Goal: Information Seeking & Learning: Learn about a topic

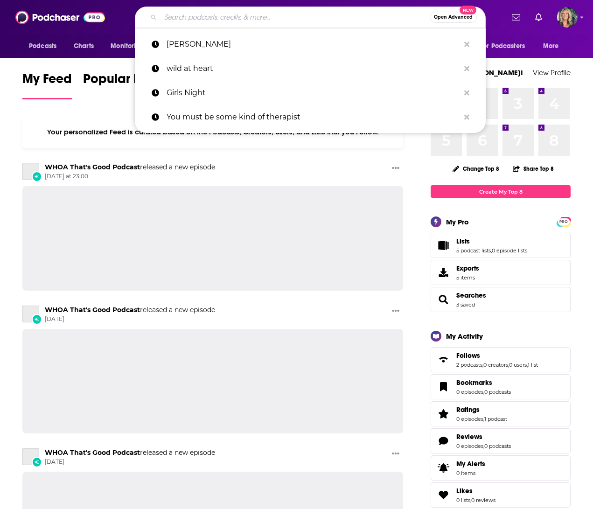
click at [172, 17] on input "Search podcasts, credits, & more..." at bounding box center [295, 17] width 269 height 15
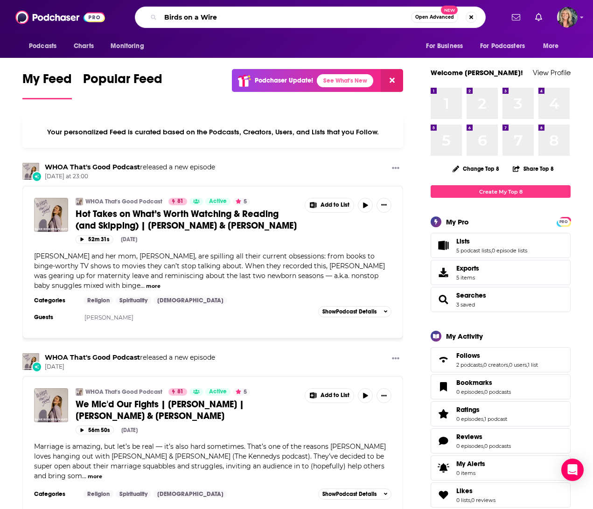
type input "Birds on a Wire"
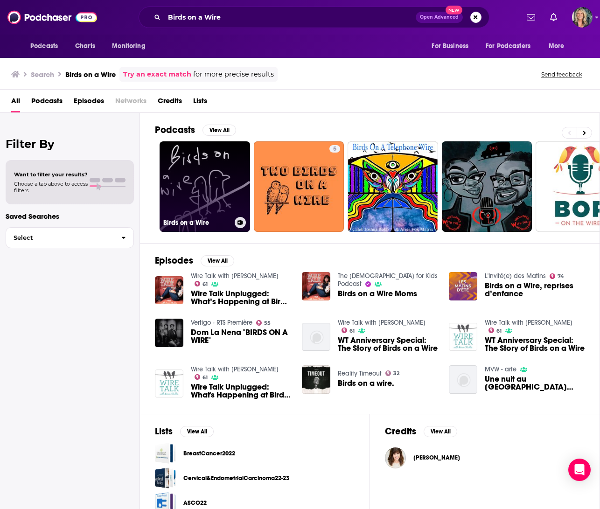
click at [207, 199] on link "Birds on a Wire" at bounding box center [205, 186] width 91 height 91
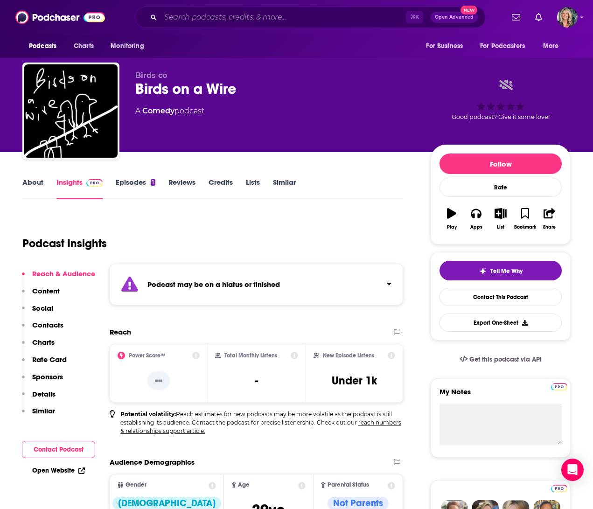
click at [199, 21] on input "Search podcasts, credits, & more..." at bounding box center [283, 17] width 245 height 15
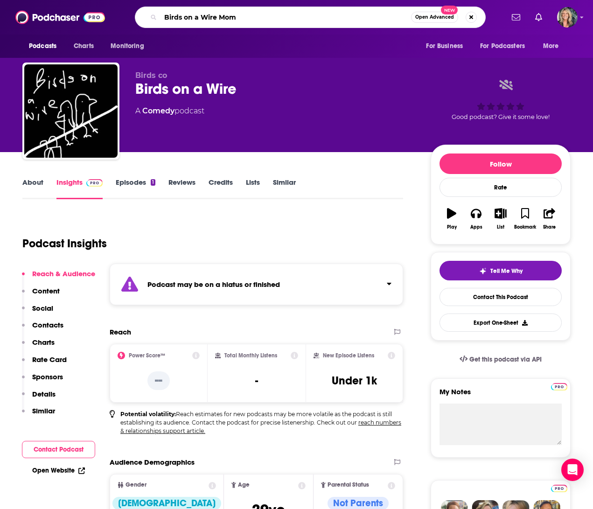
type input "Birds on a Wire Moms"
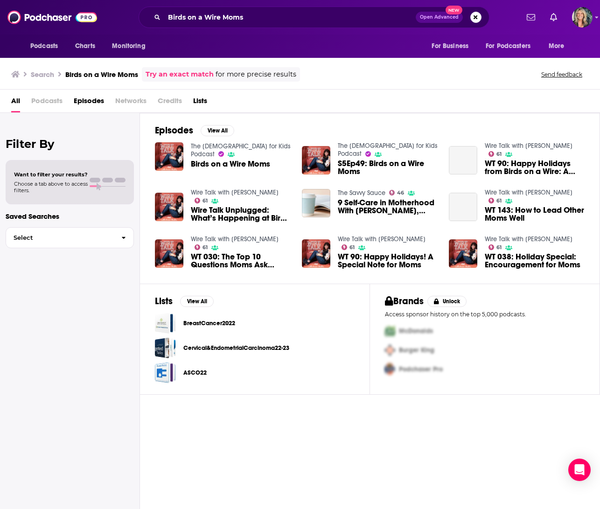
click at [224, 154] on div "The Bible for Kids Podcast Birds on a Wire Moms" at bounding box center [241, 156] width 100 height 29
click at [174, 154] on img "Birds on a Wire Moms" at bounding box center [169, 156] width 28 height 28
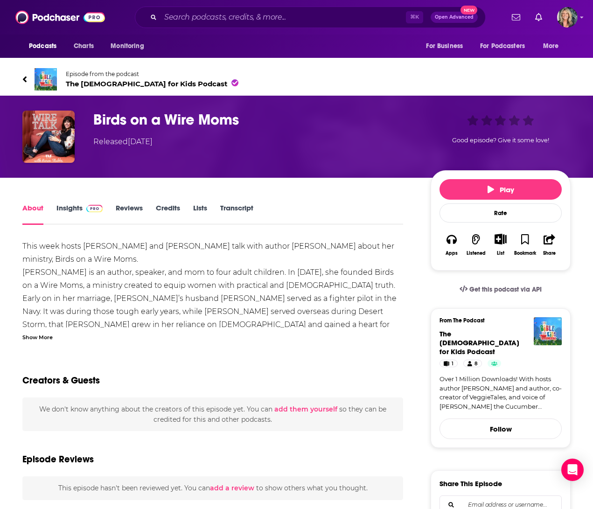
click at [75, 208] on link "Insights" at bounding box center [79, 213] width 46 height 21
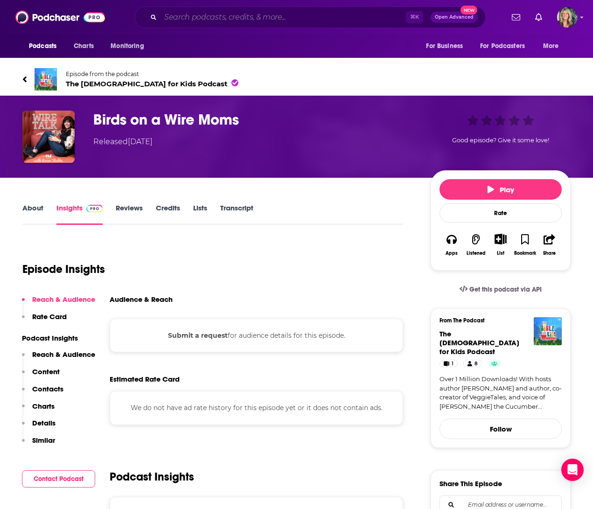
click at [177, 20] on input "Search podcasts, credits, & more..." at bounding box center [283, 17] width 245 height 15
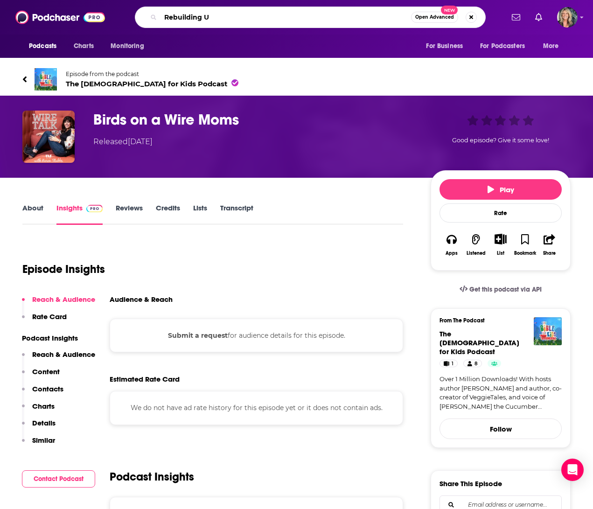
type input "Rebuilding Us"
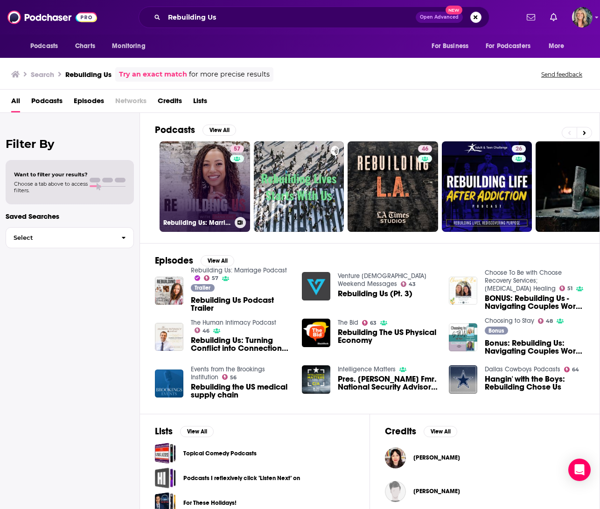
click at [207, 179] on link "57 Rebuilding Us: Marriage Podcast" at bounding box center [205, 186] width 91 height 91
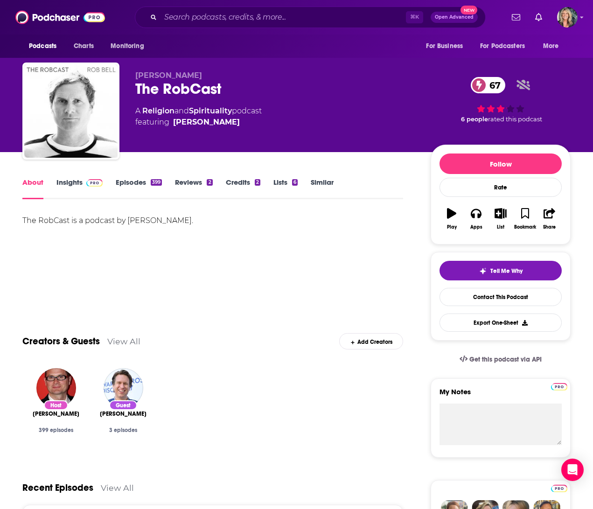
click at [68, 182] on link "Insights" at bounding box center [79, 188] width 46 height 21
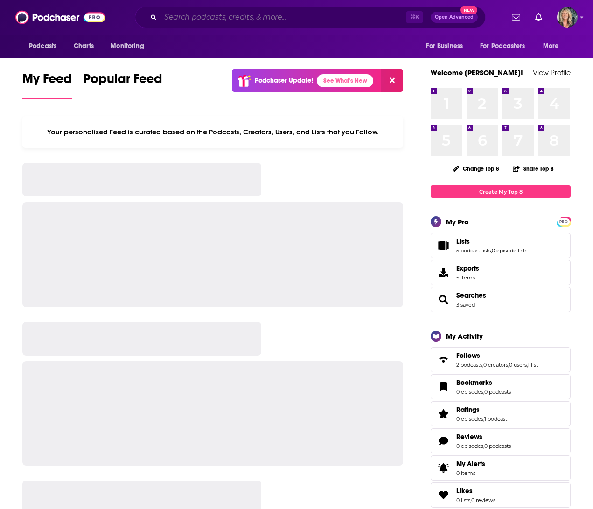
click at [171, 19] on input "Search podcasts, credits, & more..." at bounding box center [283, 17] width 245 height 15
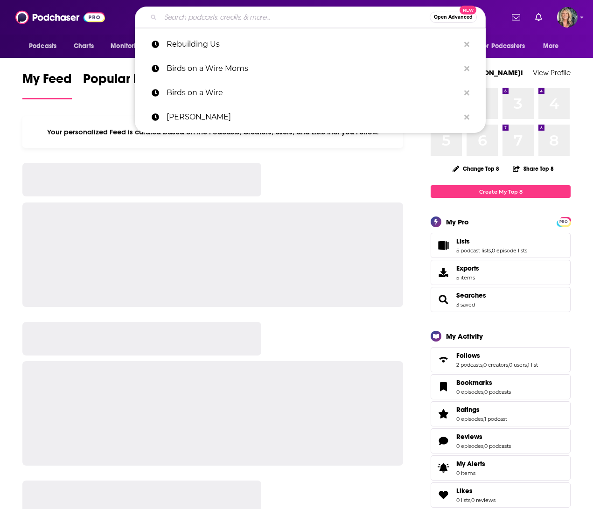
type input "Y"
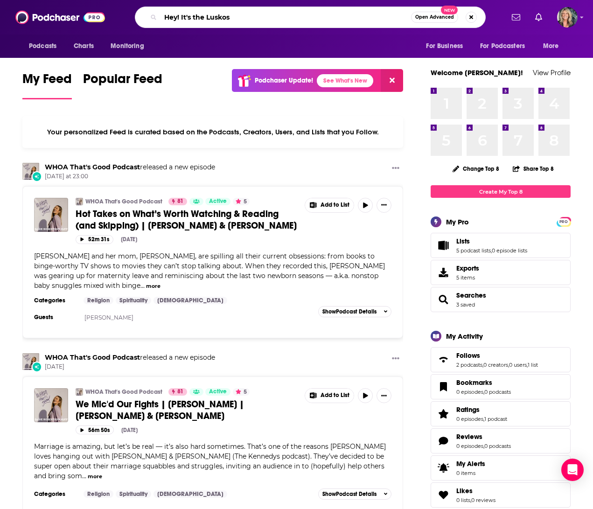
type input "Hey! It's the Luskos"
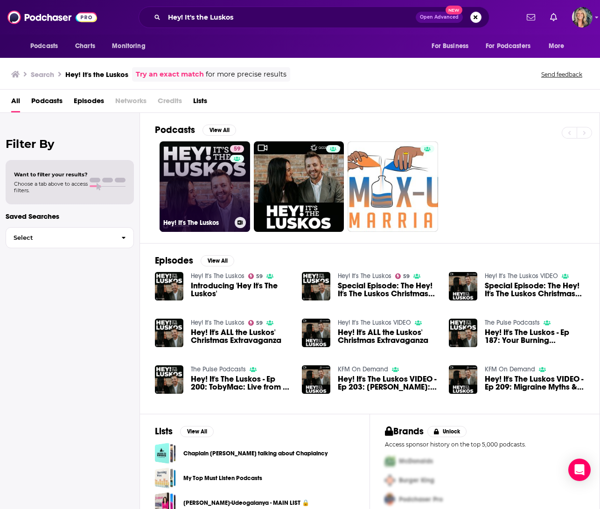
click at [217, 175] on link "59 Hey! It's The Luskos" at bounding box center [205, 186] width 91 height 91
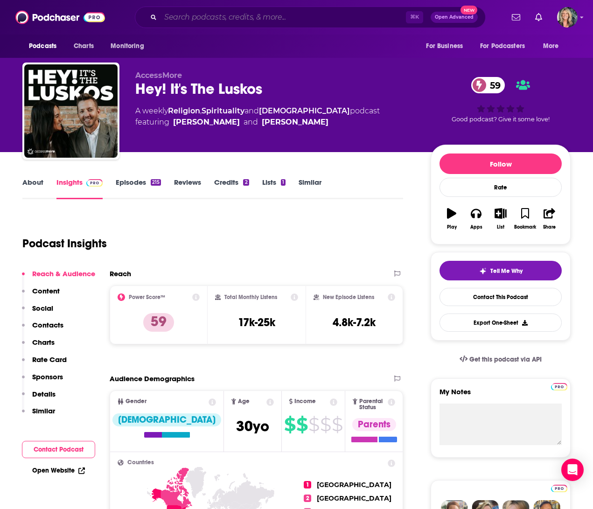
click at [250, 14] on input "Search podcasts, credits, & more..." at bounding box center [283, 17] width 245 height 15
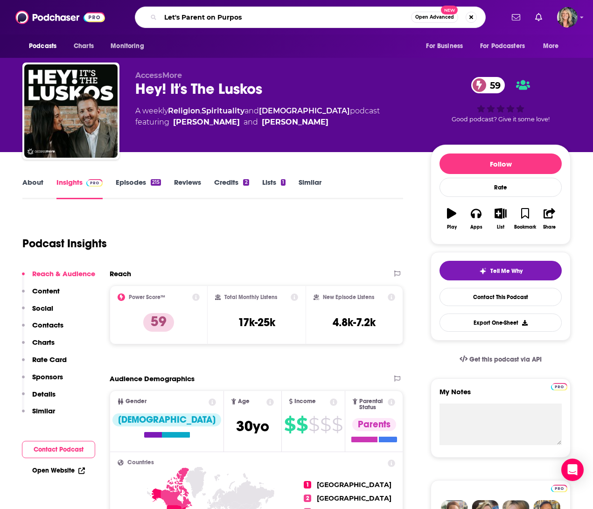
type input "Let's Parent on Purpose"
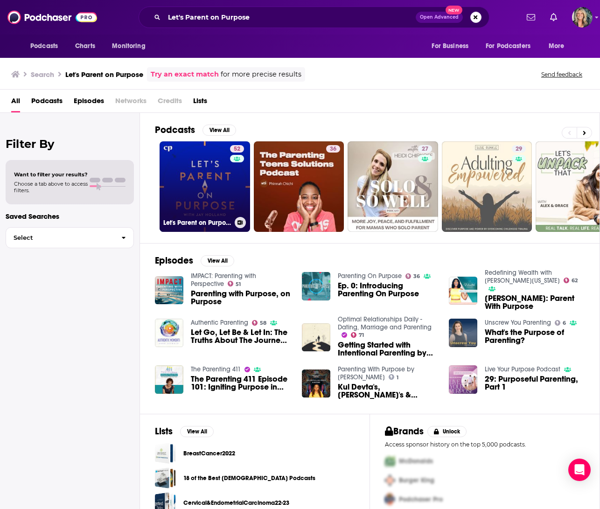
click at [206, 189] on link "52 Let's Parent on Purpose: [DEMOGRAPHIC_DATA] Marriage, Parenting, and Discipl…" at bounding box center [205, 186] width 91 height 91
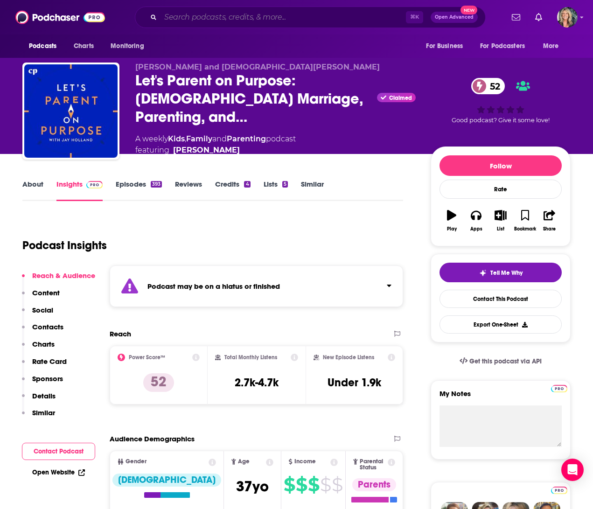
click at [180, 19] on input "Search podcasts, credits, & more..." at bounding box center [283, 17] width 245 height 15
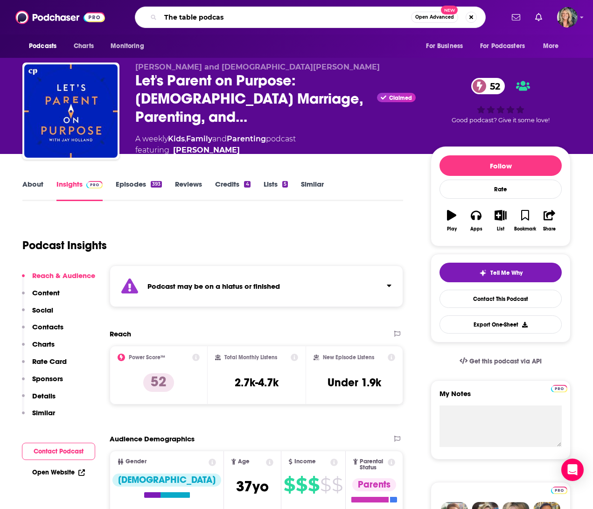
type input "The table podcast"
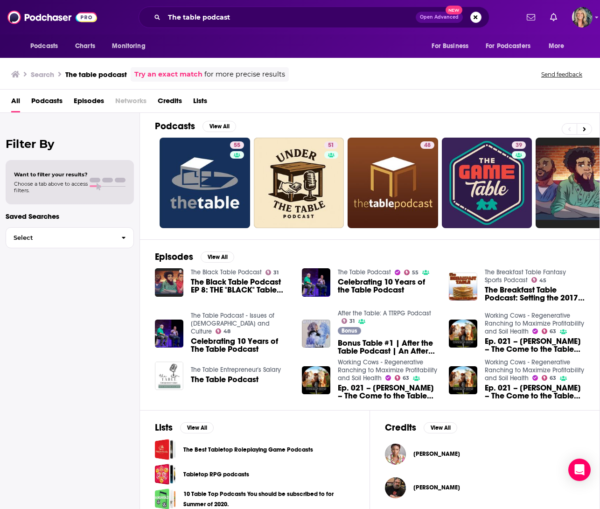
scroll to position [6, 0]
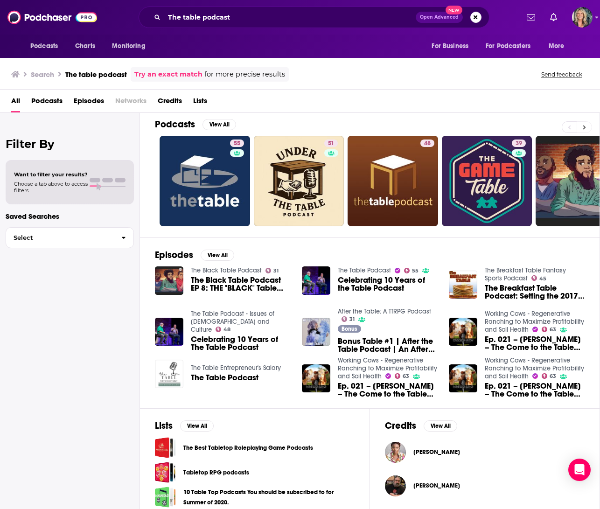
click at [583, 128] on icon at bounding box center [584, 127] width 3 height 7
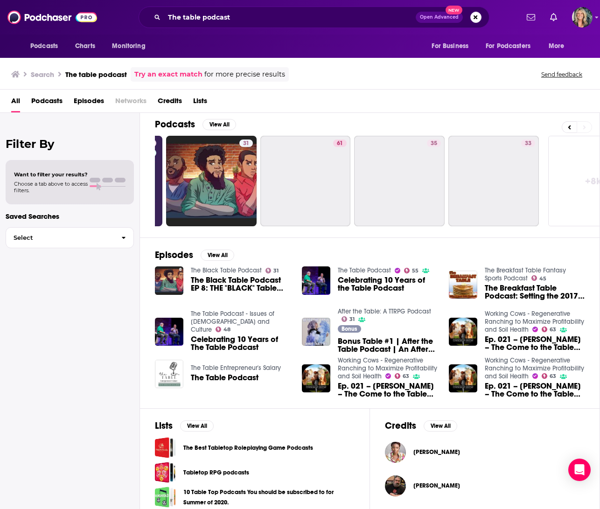
scroll to position [0, 408]
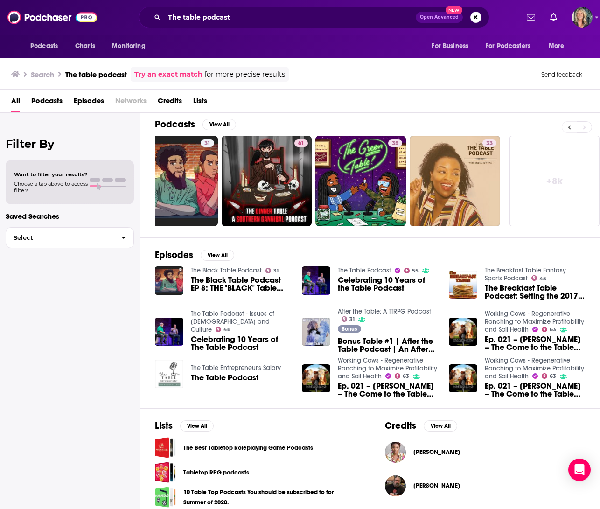
click at [571, 127] on icon at bounding box center [569, 127] width 3 height 7
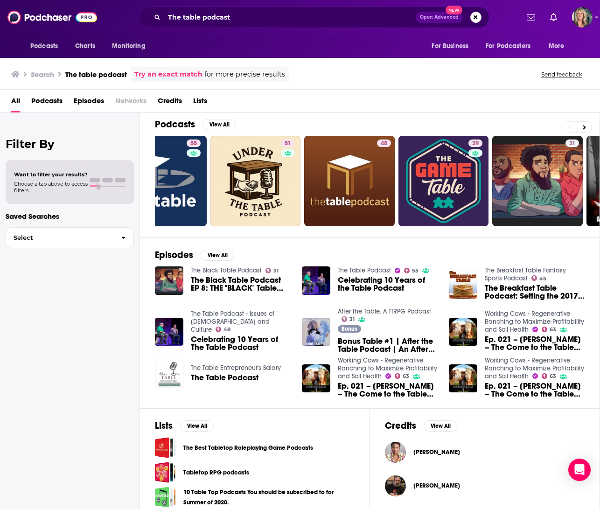
scroll to position [0, 0]
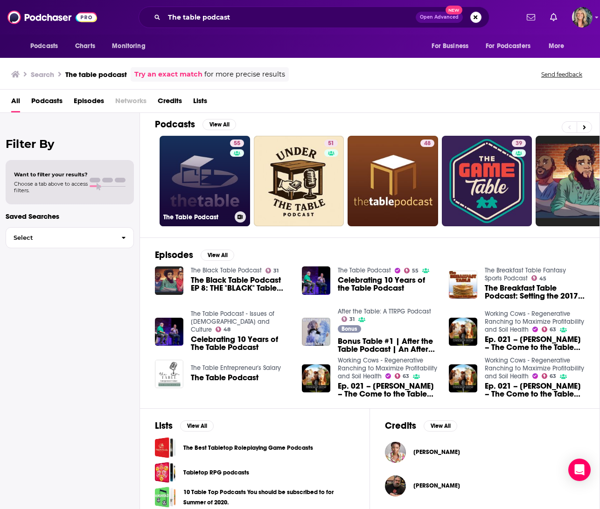
click at [210, 166] on link "55 The Table Podcast" at bounding box center [205, 181] width 91 height 91
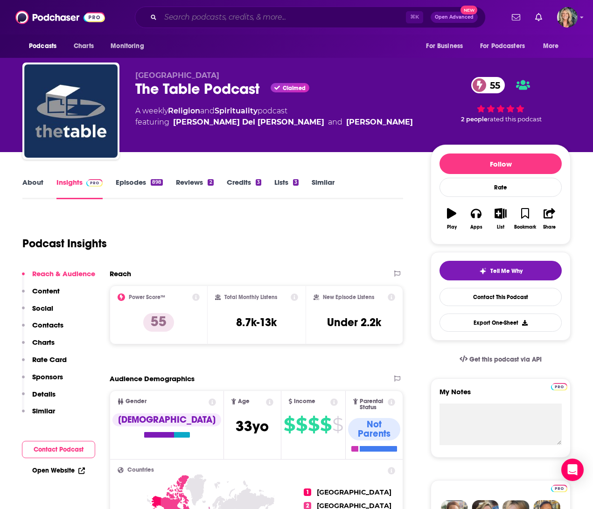
click at [237, 21] on input "Search podcasts, credits, & more..." at bounding box center [283, 17] width 245 height 15
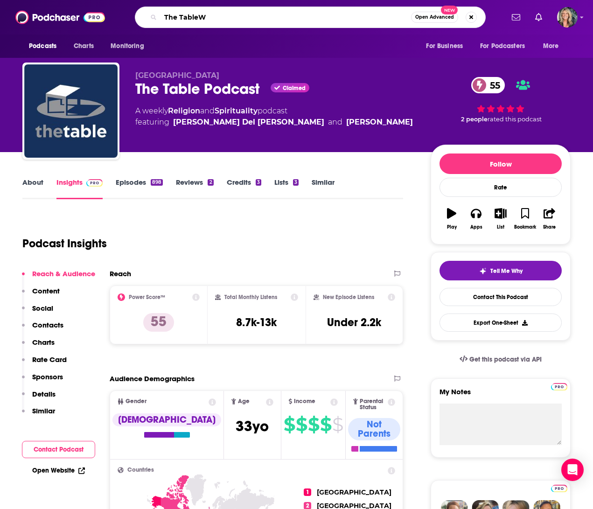
type input "The TableWV"
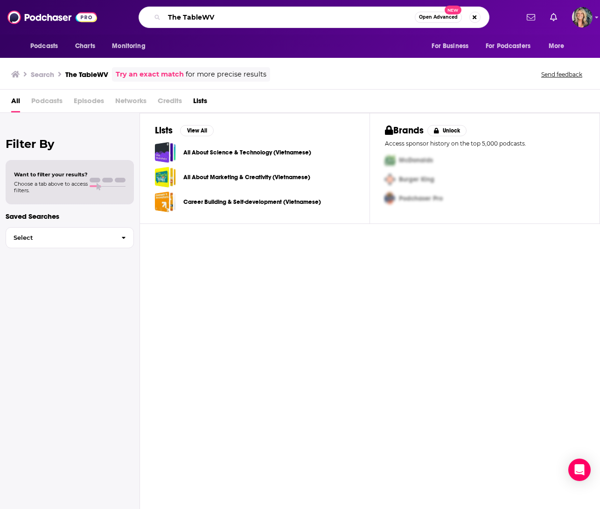
click at [218, 18] on input "The TableWV" at bounding box center [289, 17] width 251 height 15
type input "The Table podcast"
